Goal: Task Accomplishment & Management: Use online tool/utility

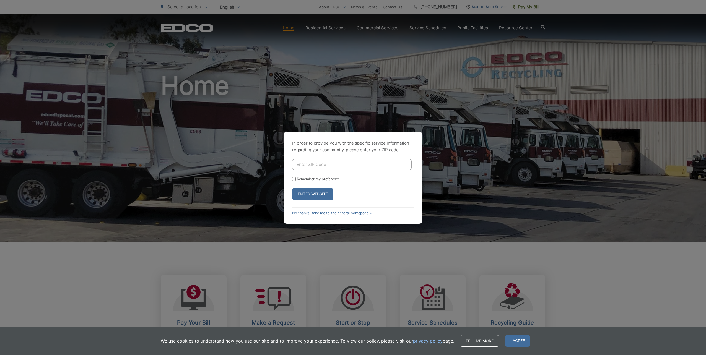
click at [328, 163] on input "Enter ZIP Code" at bounding box center [352, 165] width 120 height 12
type input "92064"
click at [294, 178] on input "Remember my preference" at bounding box center [294, 179] width 4 height 4
checkbox input "true"
click at [307, 194] on button "Enter Website" at bounding box center [312, 194] width 41 height 13
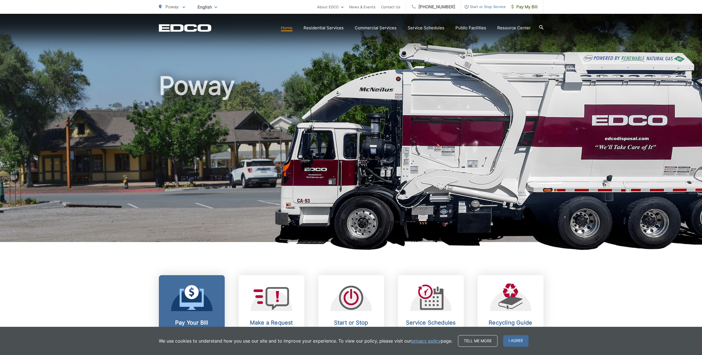
click at [186, 304] on icon at bounding box center [192, 299] width 24 height 21
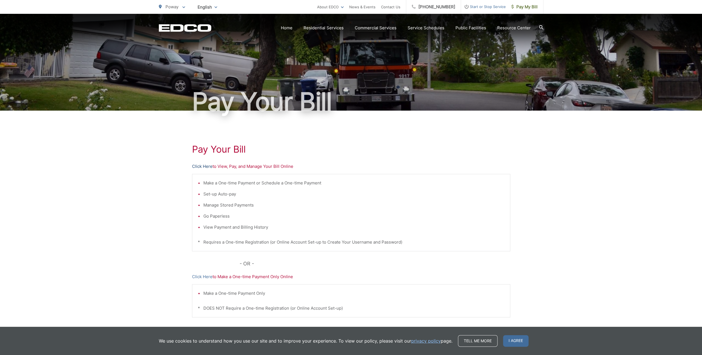
click at [209, 165] on link "Click Here" at bounding box center [202, 166] width 20 height 7
